Goal: Task Accomplishment & Management: Manage account settings

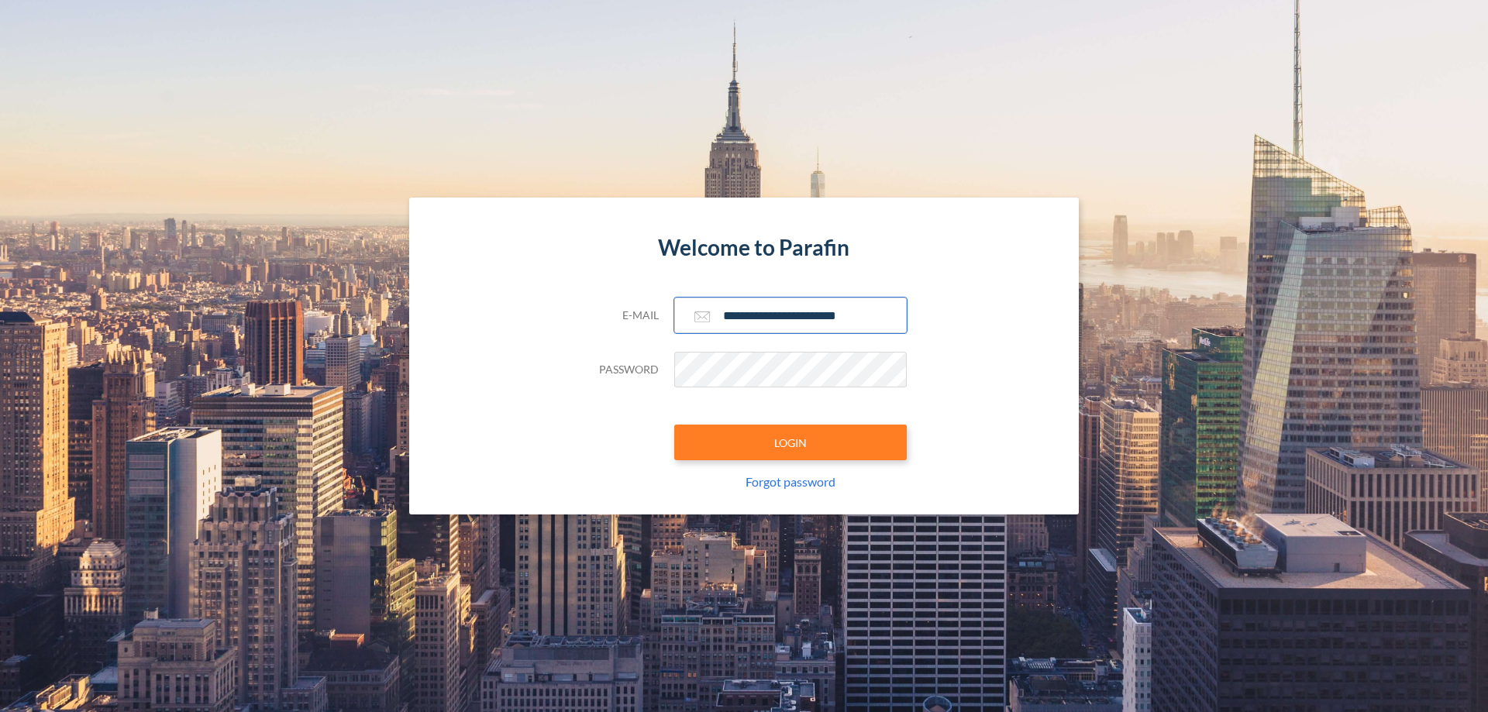
type input "**********"
click at [790, 442] on button "LOGIN" at bounding box center [790, 443] width 232 height 36
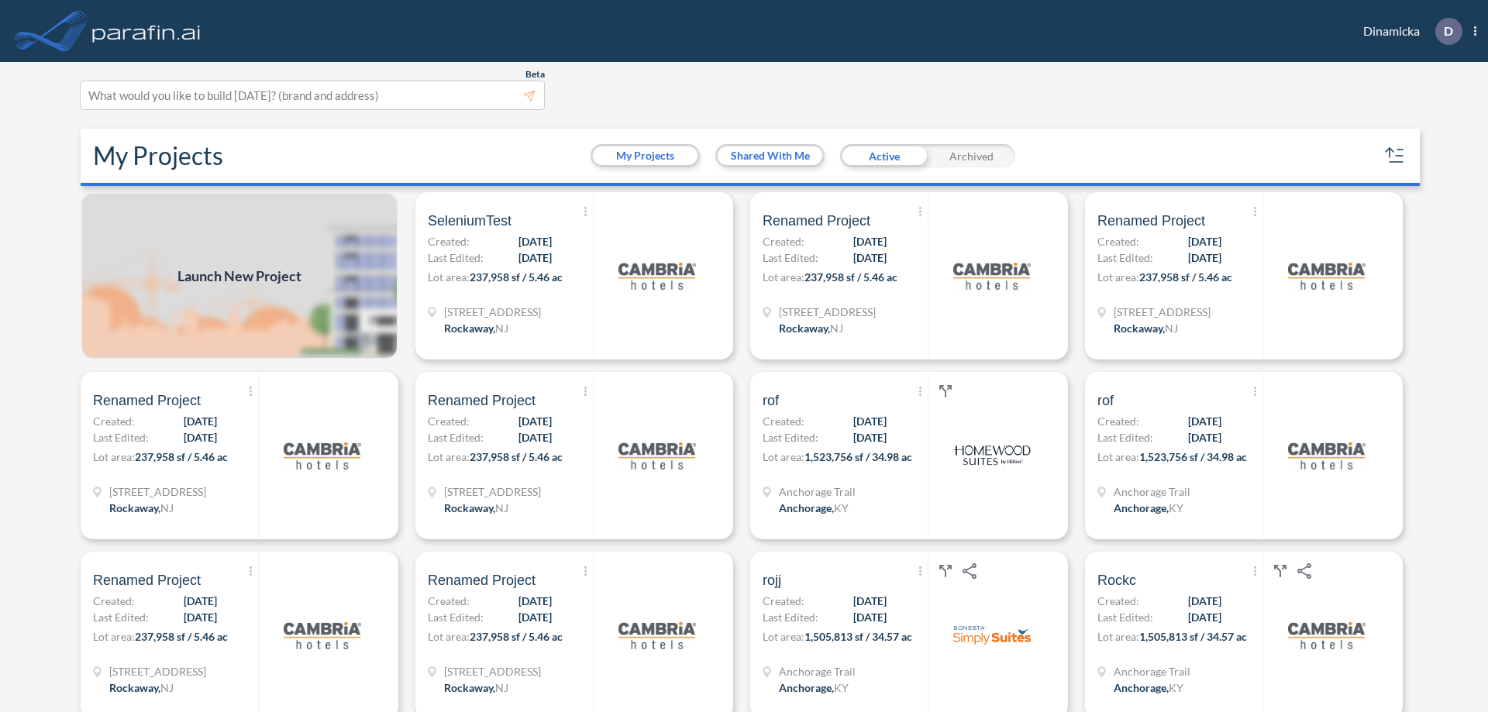
scroll to position [4, 0]
